Goal: Transaction & Acquisition: Purchase product/service

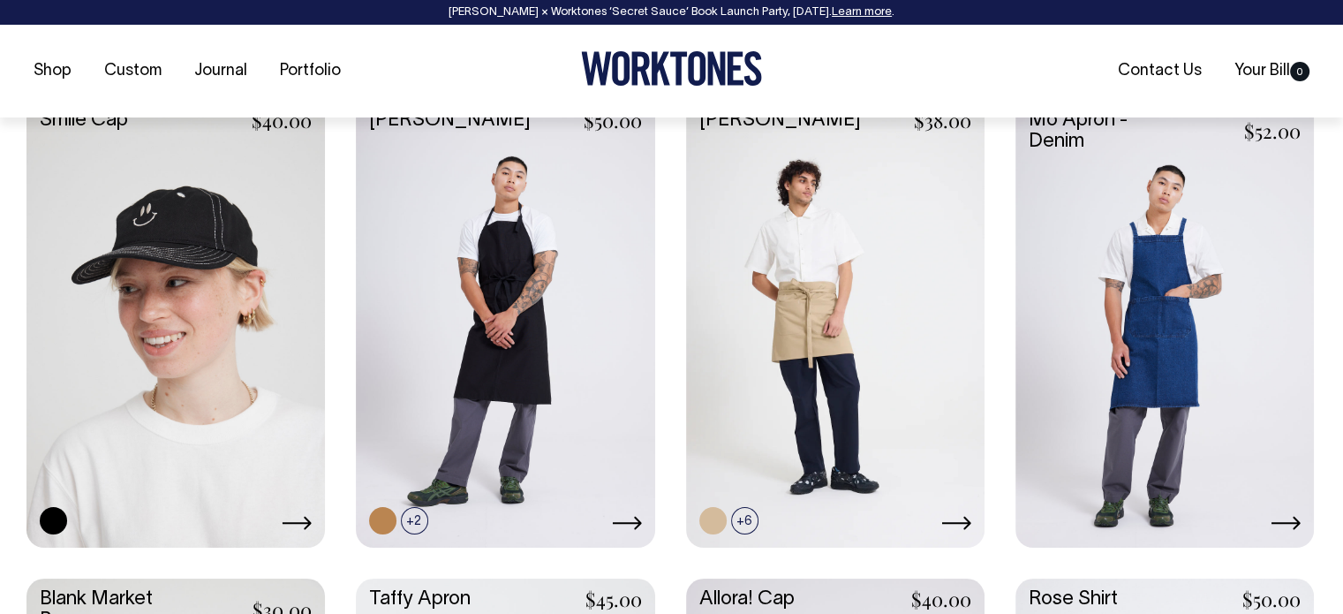
scroll to position [2218, 0]
click at [1155, 297] on link at bounding box center [1165, 321] width 299 height 444
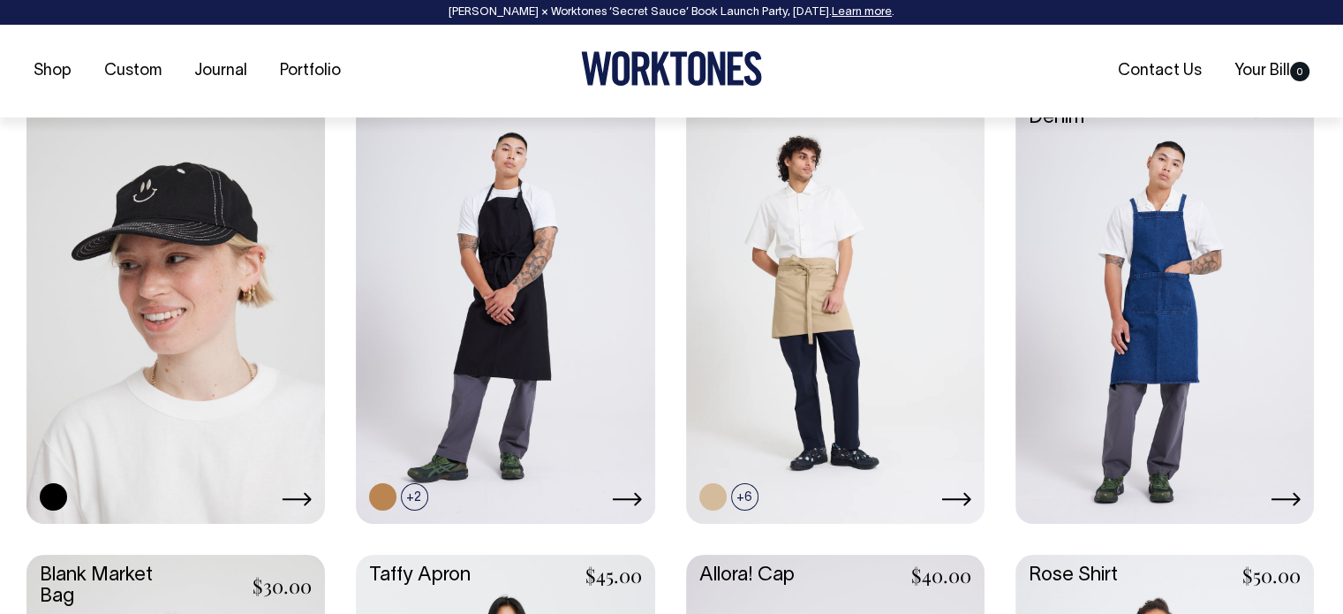
scroll to position [2242, 0]
click at [1124, 259] on link at bounding box center [1165, 297] width 299 height 444
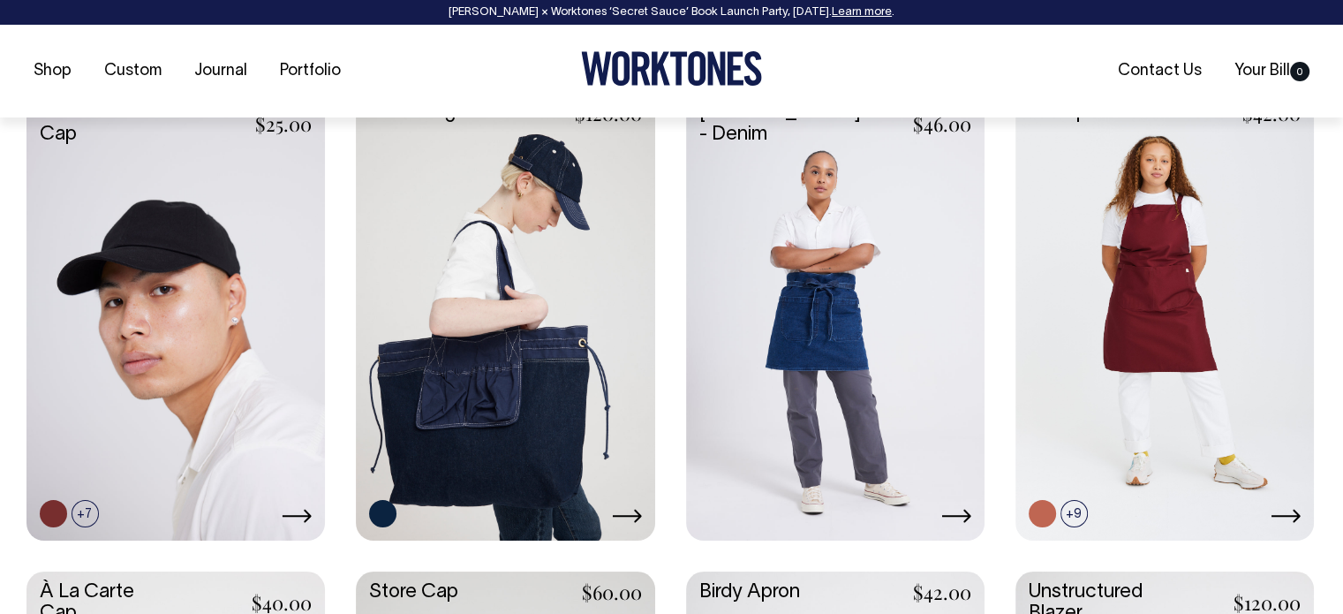
scroll to position [791, 0]
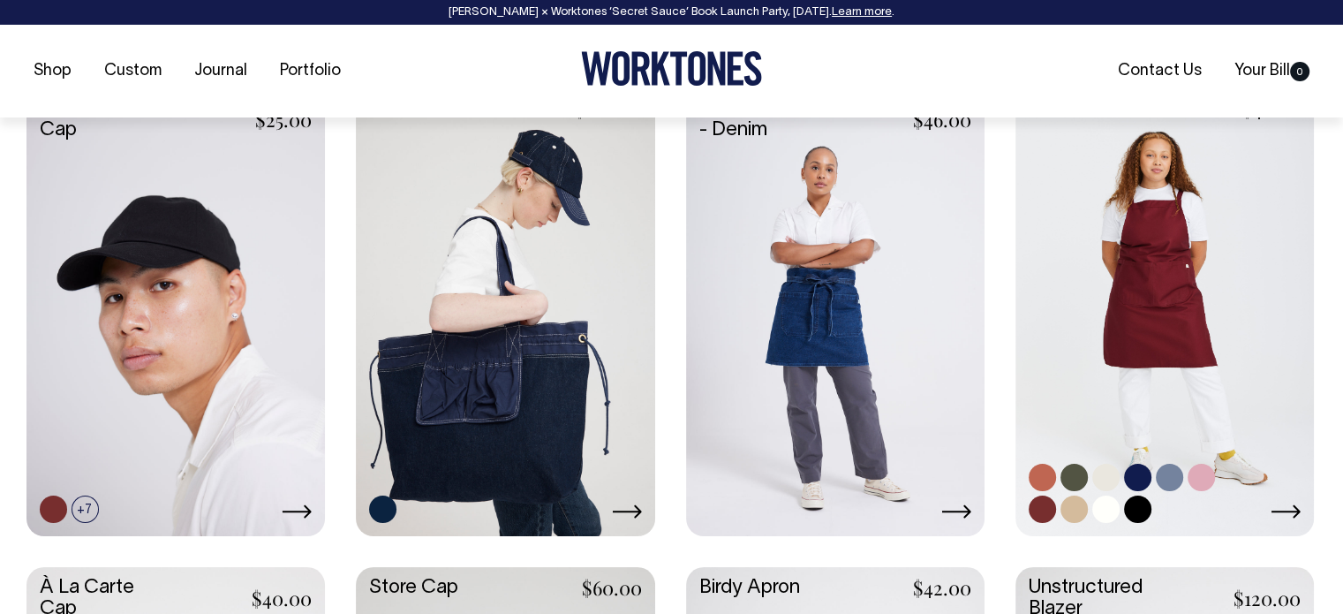
click at [1181, 290] on link at bounding box center [1165, 309] width 299 height 444
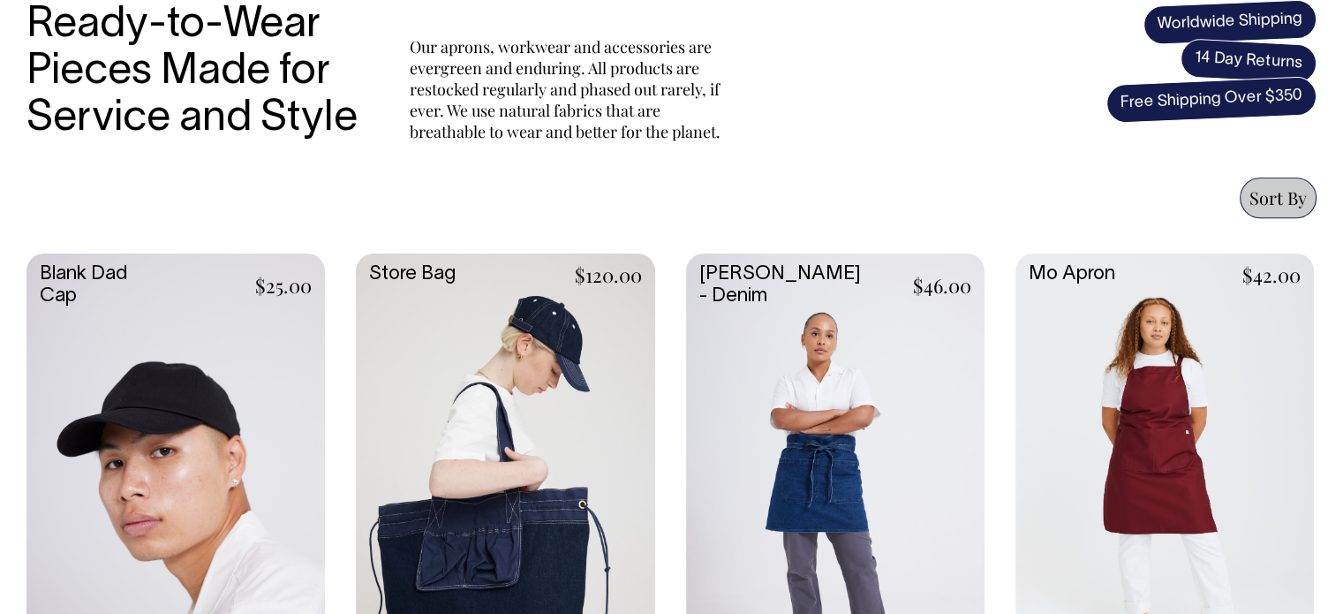
scroll to position [601, 0]
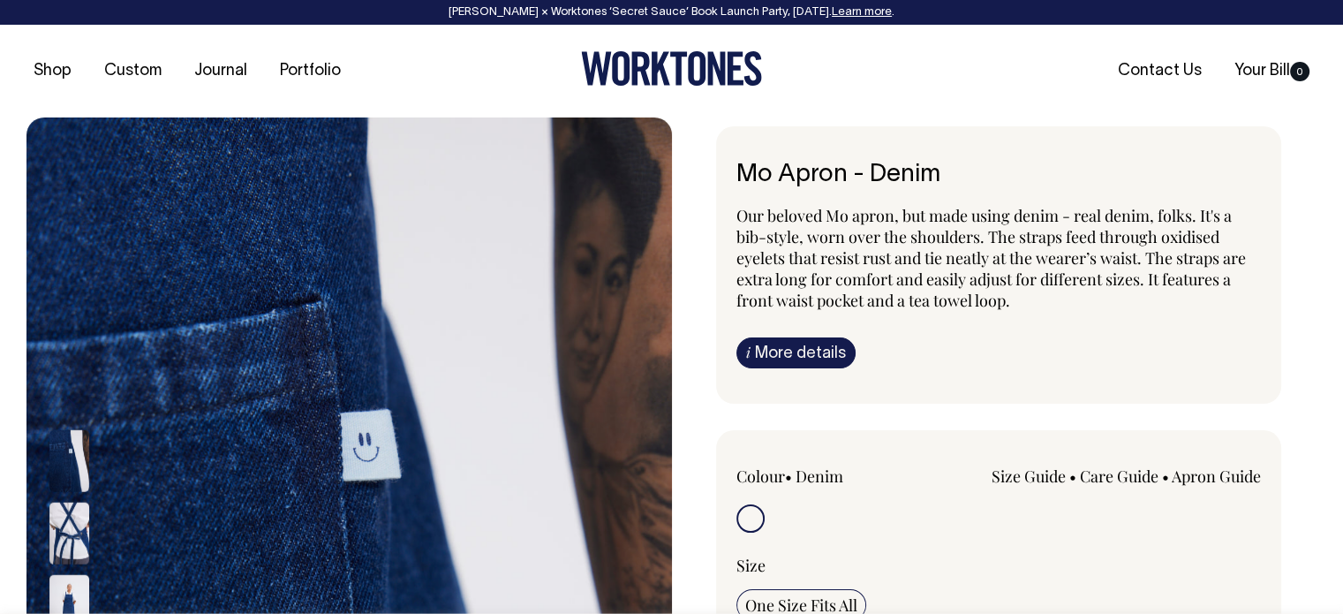
click at [73, 531] on img at bounding box center [69, 533] width 40 height 62
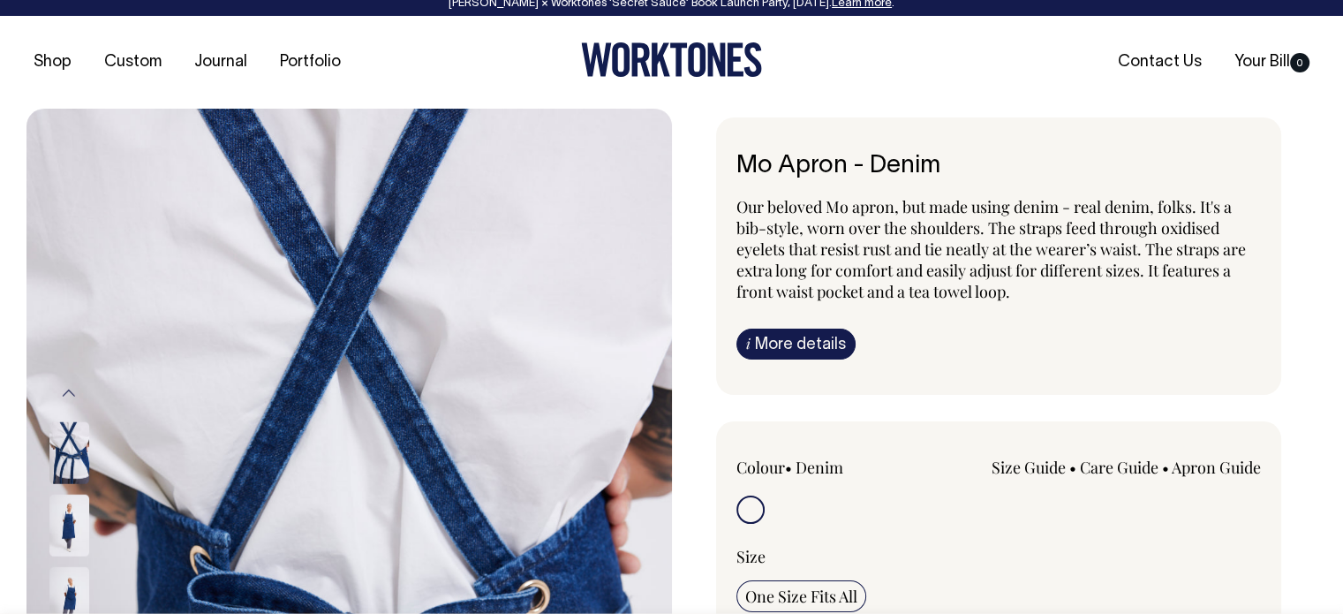
scroll to position [10, 0]
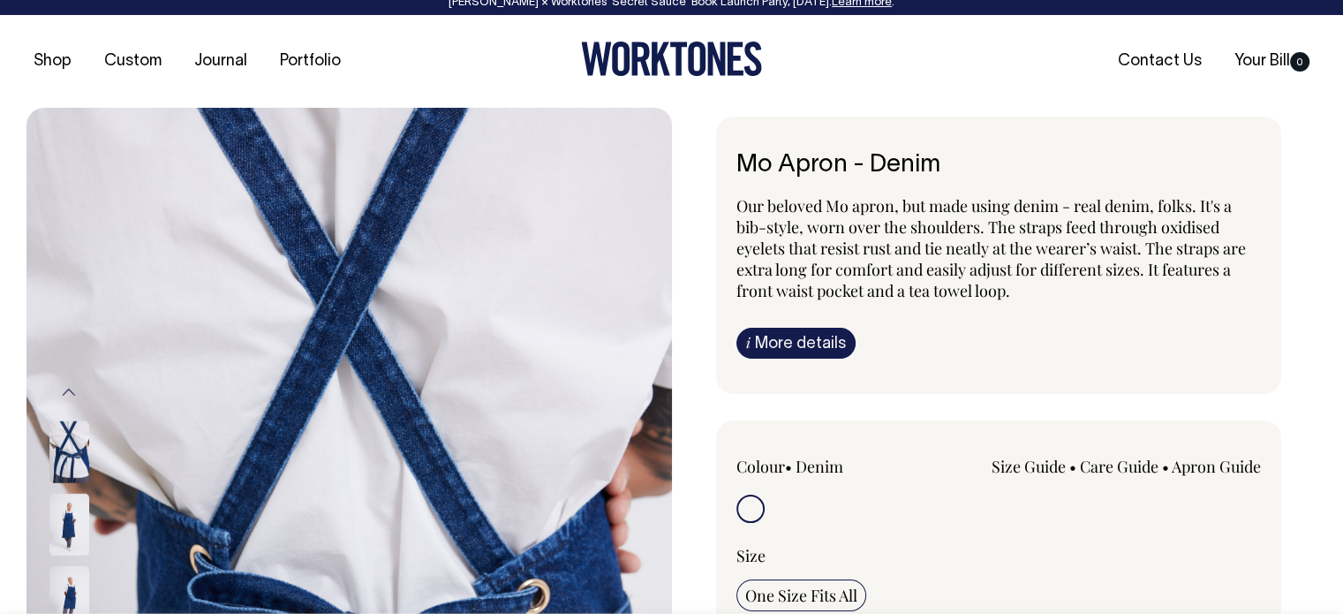
click at [68, 515] on img at bounding box center [69, 524] width 40 height 62
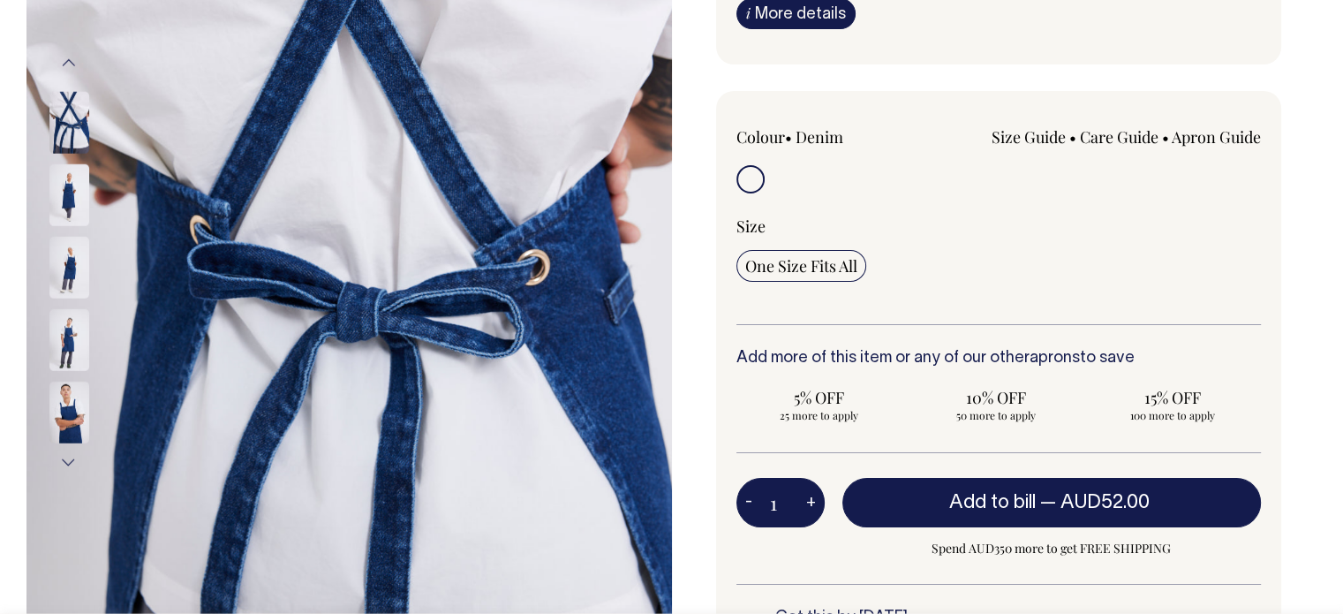
scroll to position [338, 0]
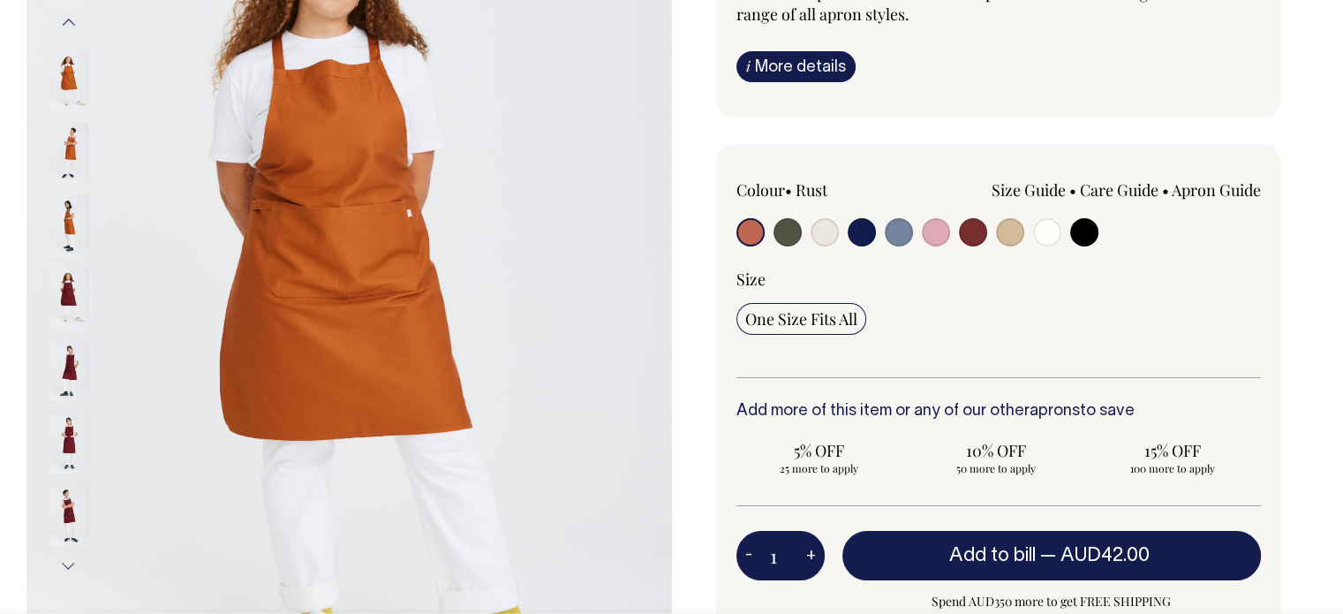
scroll to position [308, 0]
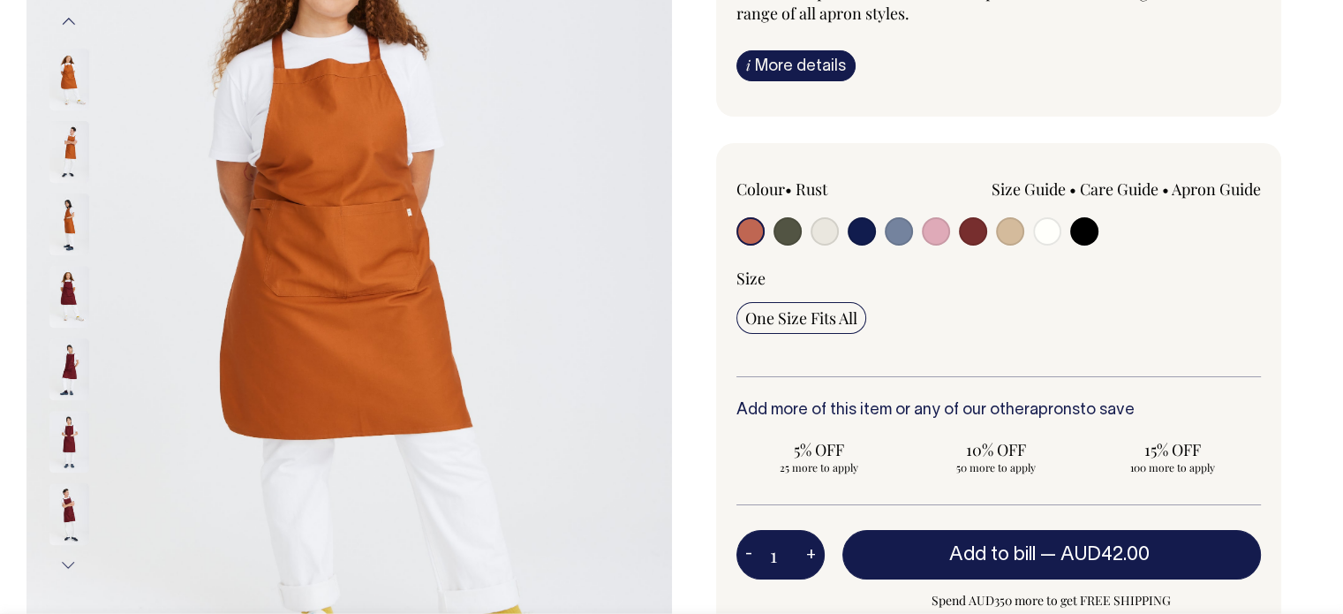
click at [55, 204] on img at bounding box center [69, 224] width 40 height 62
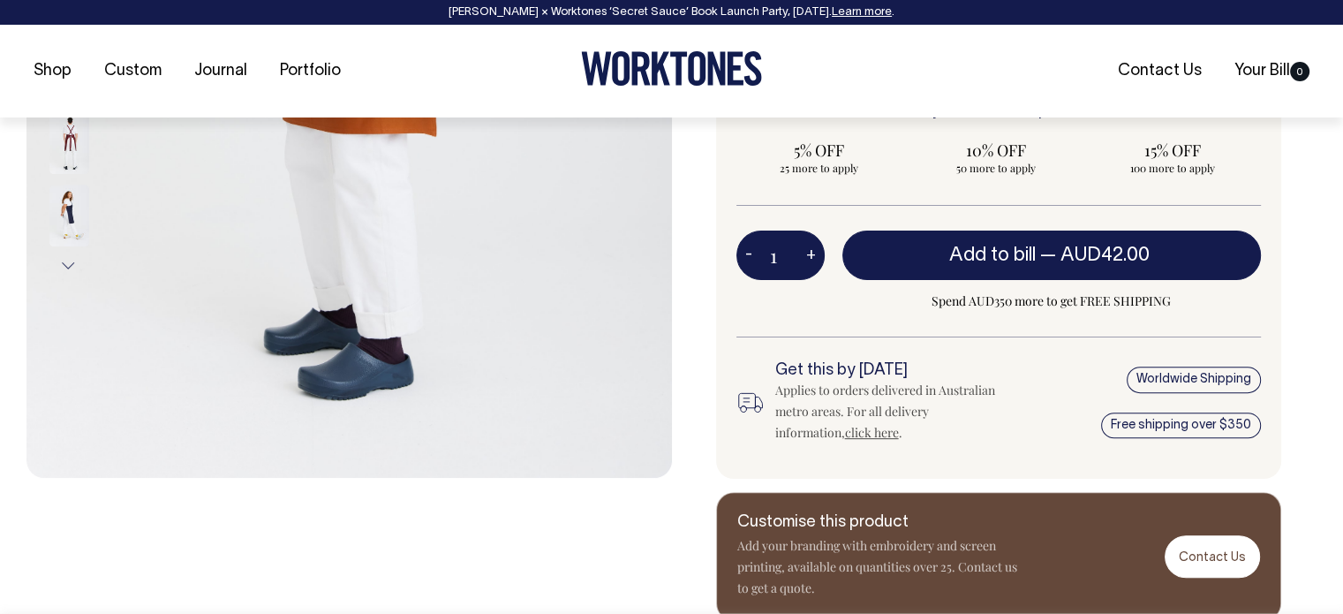
scroll to position [613, 0]
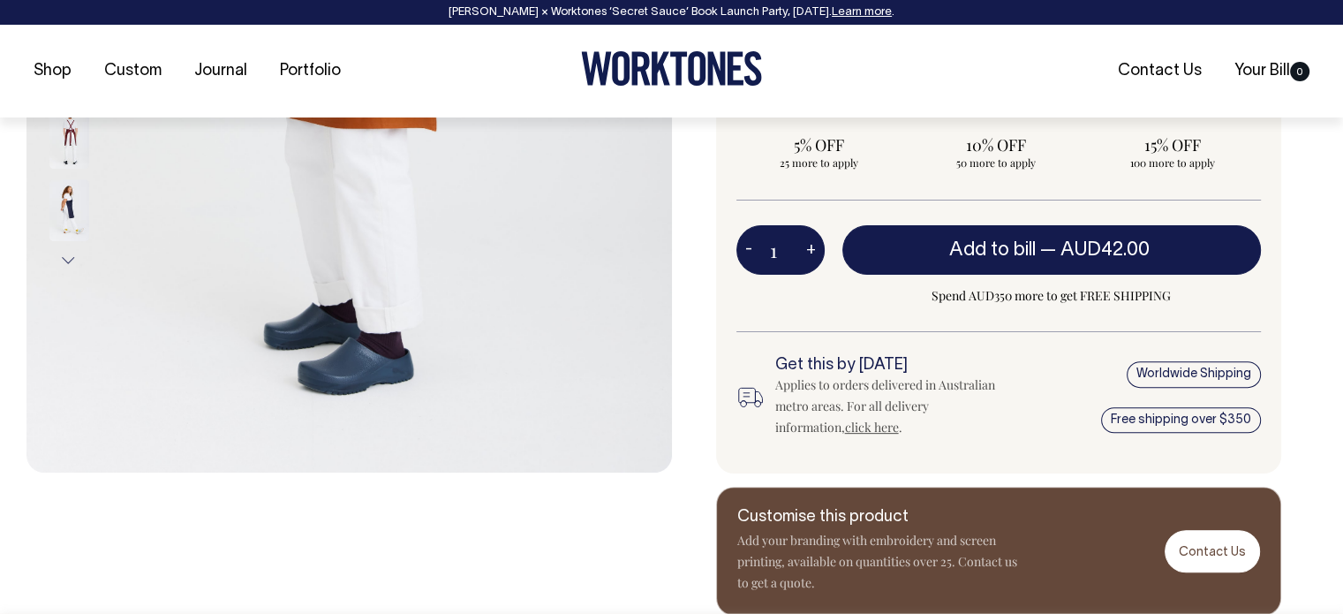
click at [56, 201] on img at bounding box center [69, 210] width 40 height 62
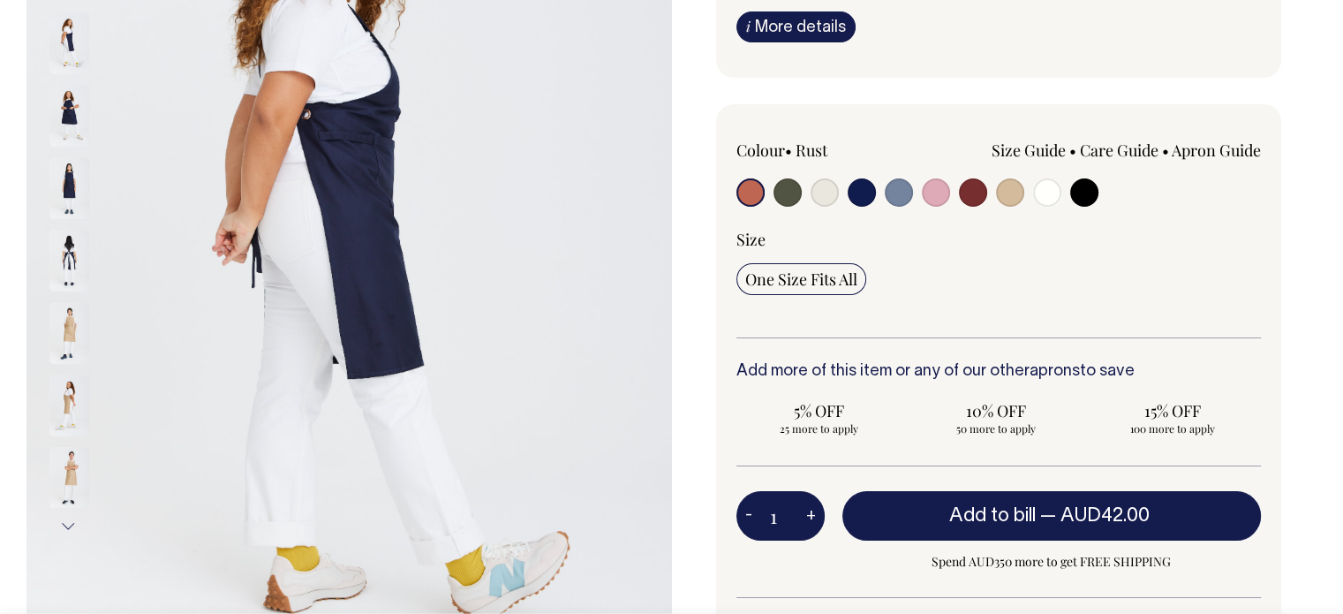
scroll to position [339, 0]
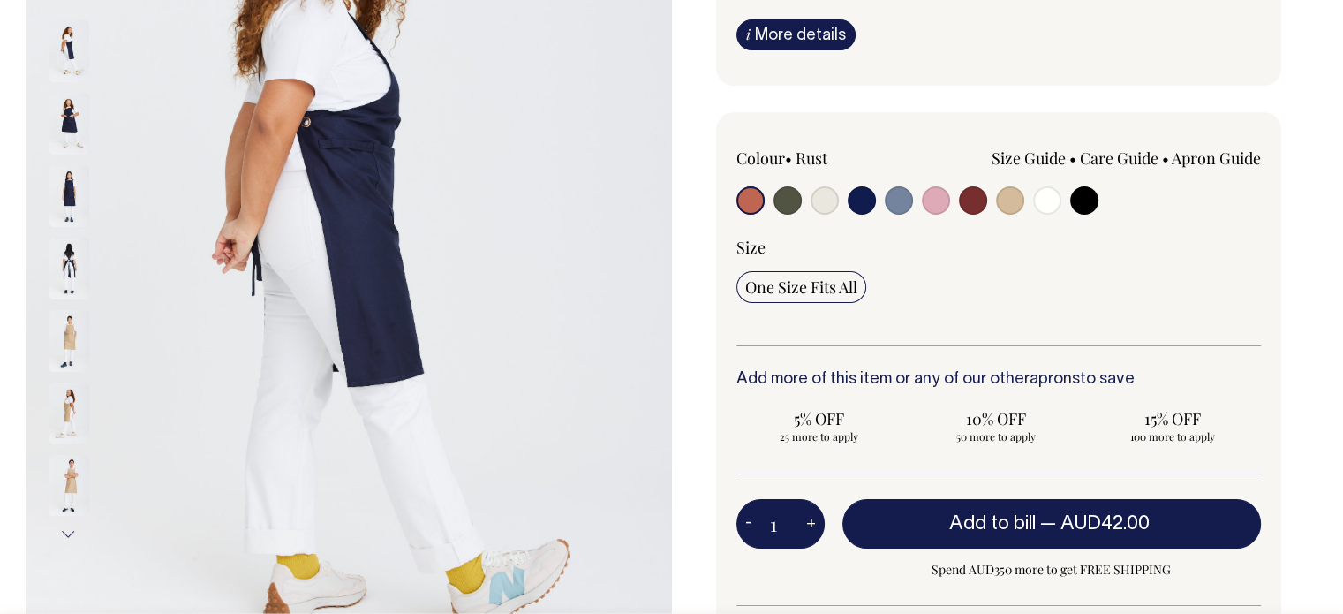
click at [72, 263] on img at bounding box center [69, 269] width 40 height 62
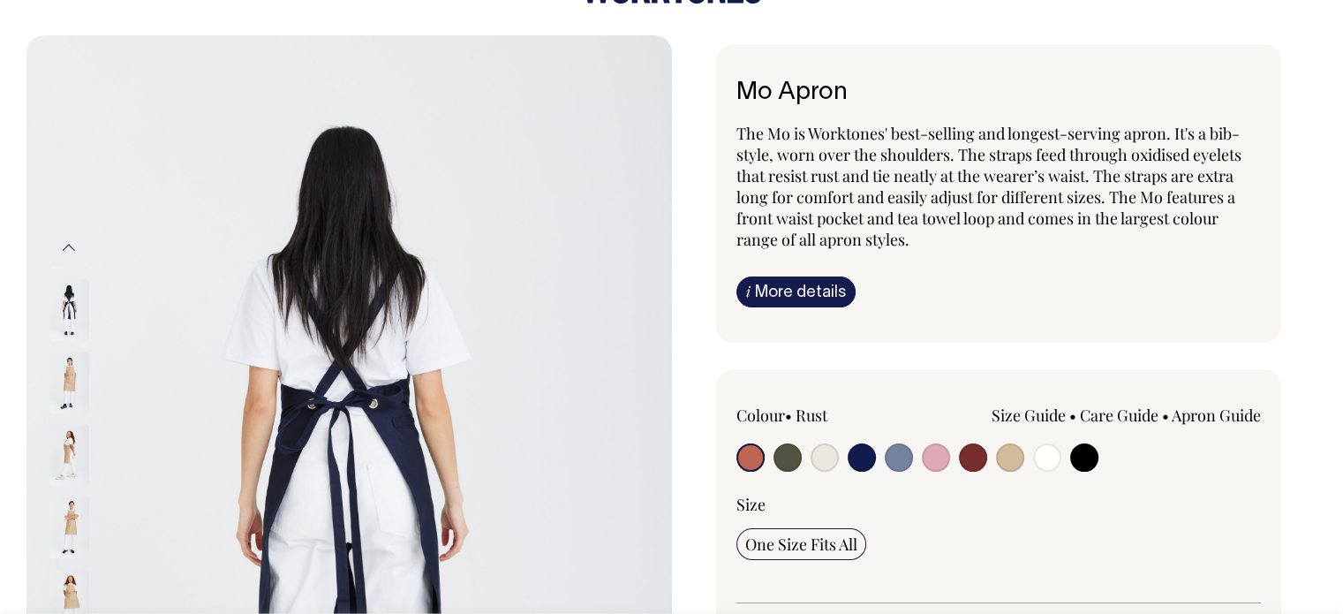
scroll to position [83, 0]
